Goal: Contribute content

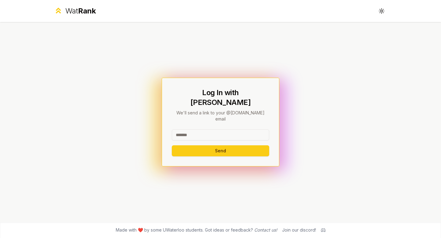
click at [216, 130] on input at bounding box center [220, 135] width 97 height 11
type input "********"
click at [172, 146] on button "Send" at bounding box center [220, 151] width 97 height 11
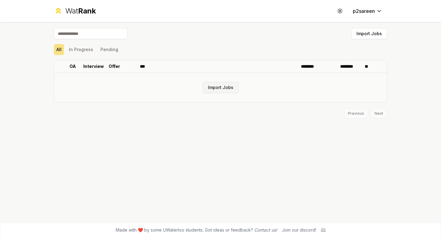
click at [218, 87] on button "Import Jobs" at bounding box center [221, 87] width 36 height 11
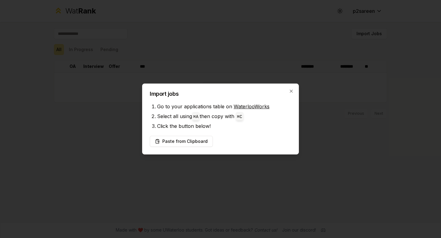
click at [198, 127] on li "Click the button below!" at bounding box center [224, 126] width 134 height 10
click at [197, 142] on button "Paste from Clipboard" at bounding box center [181, 141] width 63 height 11
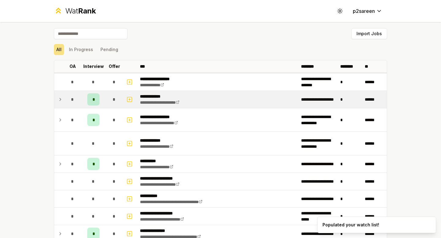
click at [61, 100] on icon at bounding box center [60, 99] width 5 height 7
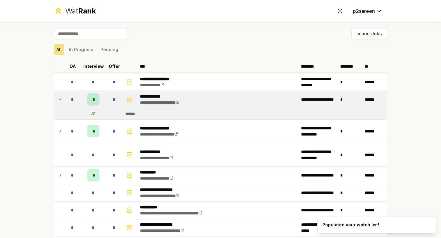
click at [61, 100] on icon at bounding box center [60, 99] width 5 height 7
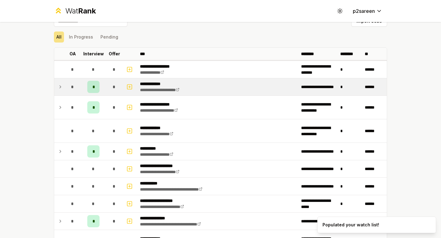
scroll to position [15, 0]
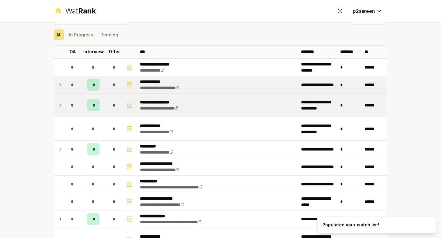
click at [61, 105] on icon at bounding box center [60, 105] width 5 height 7
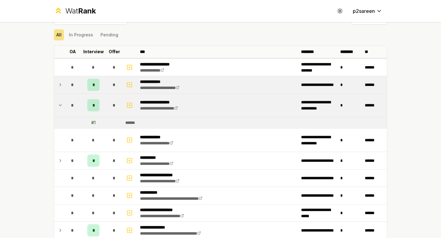
click at [103, 102] on td "*" at bounding box center [93, 105] width 25 height 23
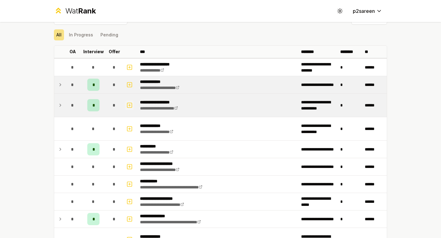
click at [131, 105] on icon "button" at bounding box center [130, 105] width 6 height 7
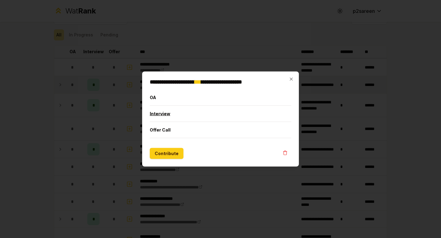
click at [161, 113] on button "Interview" at bounding box center [221, 114] width 142 height 16
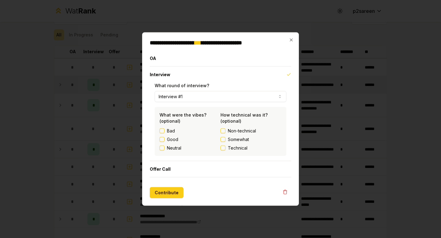
click at [169, 141] on label "Good" at bounding box center [172, 140] width 11 height 6
click at [165, 141] on button "Good" at bounding box center [162, 139] width 5 height 5
click at [237, 132] on span "Non-technical" at bounding box center [242, 131] width 28 height 6
click at [226, 132] on button "Non-technical" at bounding box center [223, 131] width 5 height 5
click at [171, 192] on button "Contribute" at bounding box center [167, 193] width 34 height 11
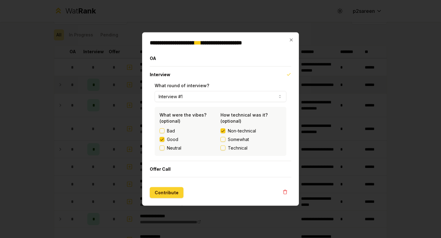
scroll to position [0, 0]
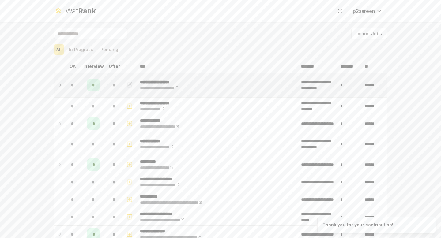
click at [93, 84] on span "*" at bounding box center [93, 85] width 3 height 6
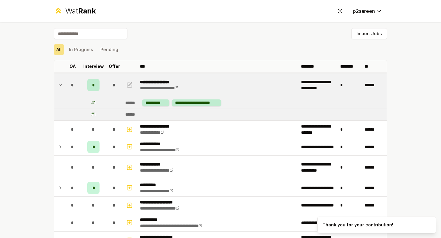
click at [94, 85] on span "*" at bounding box center [93, 85] width 3 height 6
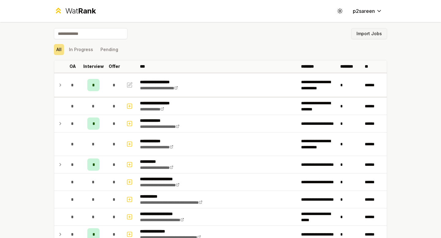
click at [371, 38] on button "Import Jobs" at bounding box center [370, 33] width 36 height 11
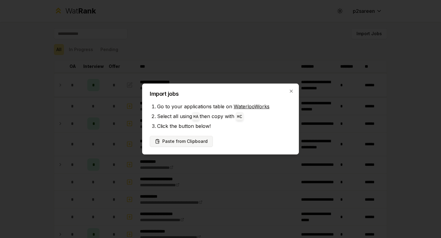
click at [197, 140] on button "Paste from Clipboard" at bounding box center [181, 141] width 63 height 11
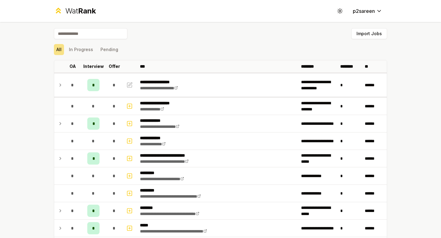
click at [196, 32] on div "Import Jobs" at bounding box center [221, 34] width 334 height 13
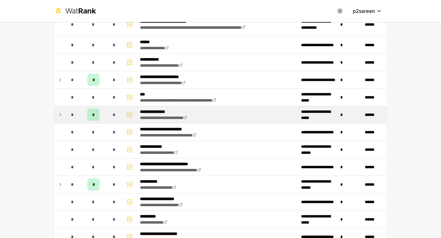
scroll to position [582, 0]
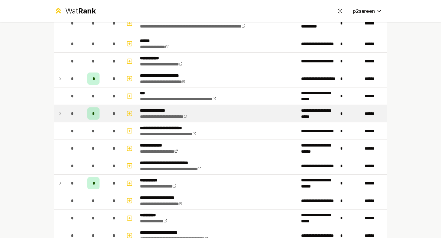
click at [93, 114] on span "*" at bounding box center [93, 114] width 2 height 6
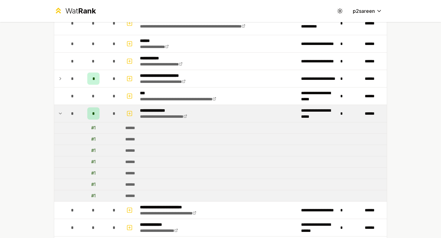
click at [90, 110] on div "*" at bounding box center [93, 114] width 12 height 12
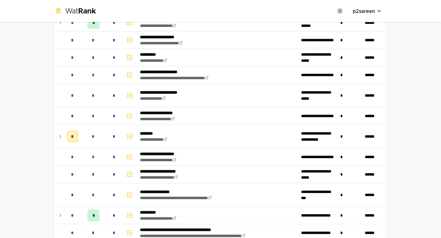
scroll to position [745, 0]
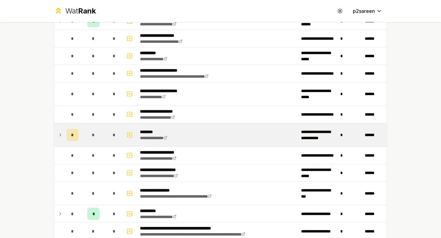
click at [62, 133] on icon at bounding box center [60, 135] width 5 height 7
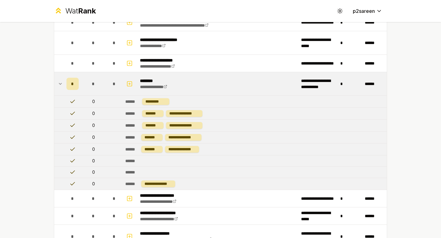
scroll to position [824, 0]
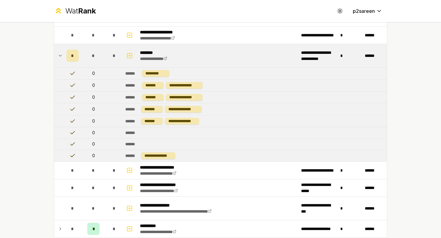
click at [67, 55] on div "*" at bounding box center [73, 56] width 12 height 12
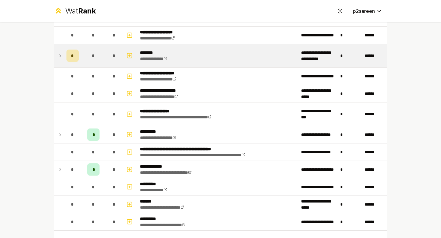
click at [67, 55] on div "*" at bounding box center [73, 56] width 12 height 12
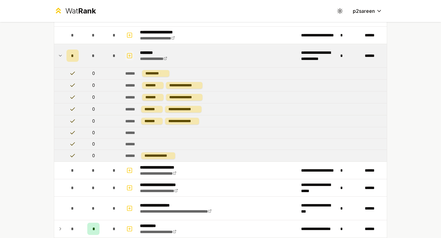
click at [133, 53] on button "button" at bounding box center [129, 56] width 9 height 10
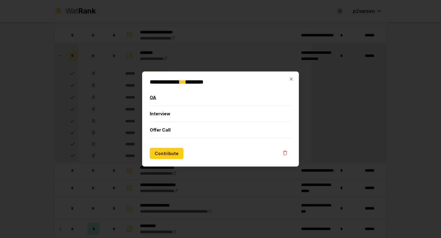
click at [156, 97] on button "OA" at bounding box center [221, 98] width 142 height 16
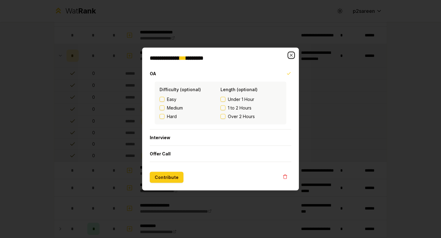
click at [292, 55] on icon "button" at bounding box center [291, 55] width 5 height 5
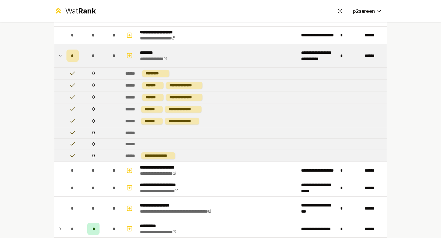
click at [58, 55] on icon at bounding box center [60, 55] width 5 height 7
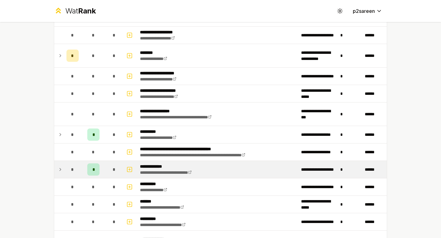
click at [109, 163] on td "*" at bounding box center [114, 169] width 17 height 17
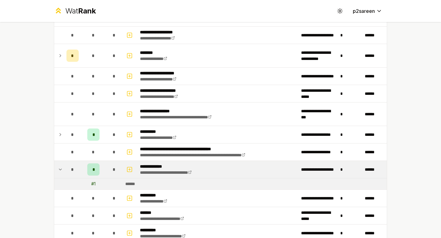
click at [109, 170] on div "*" at bounding box center [114, 170] width 12 height 12
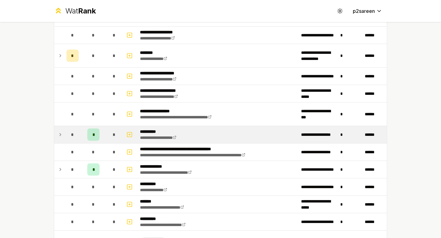
click at [101, 134] on td "*" at bounding box center [93, 134] width 25 height 17
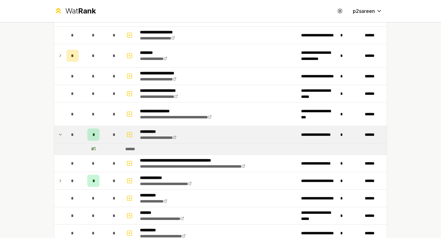
click at [101, 134] on td "*" at bounding box center [93, 134] width 25 height 17
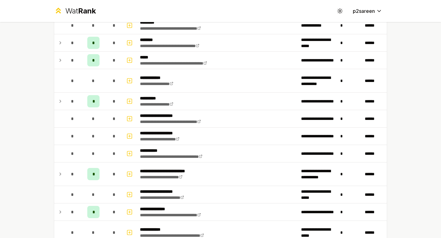
scroll to position [167, 0]
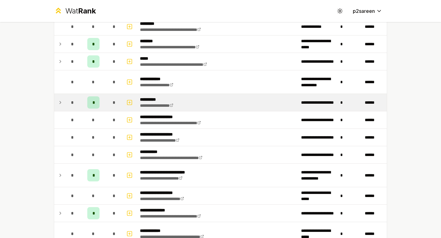
click at [92, 101] on div "*" at bounding box center [93, 103] width 12 height 12
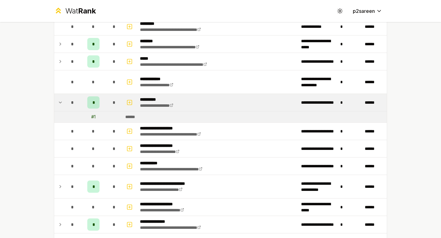
click at [93, 101] on span "*" at bounding box center [94, 103] width 2 height 6
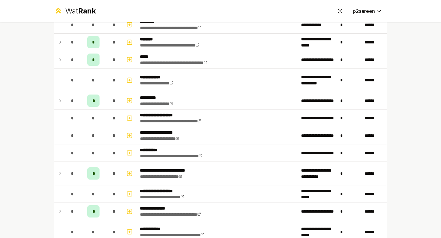
scroll to position [0, 0]
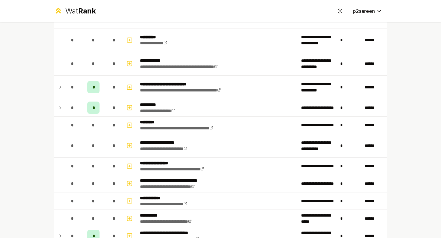
scroll to position [1312, 0]
